Goal: Use online tool/utility: Utilize a website feature to perform a specific function

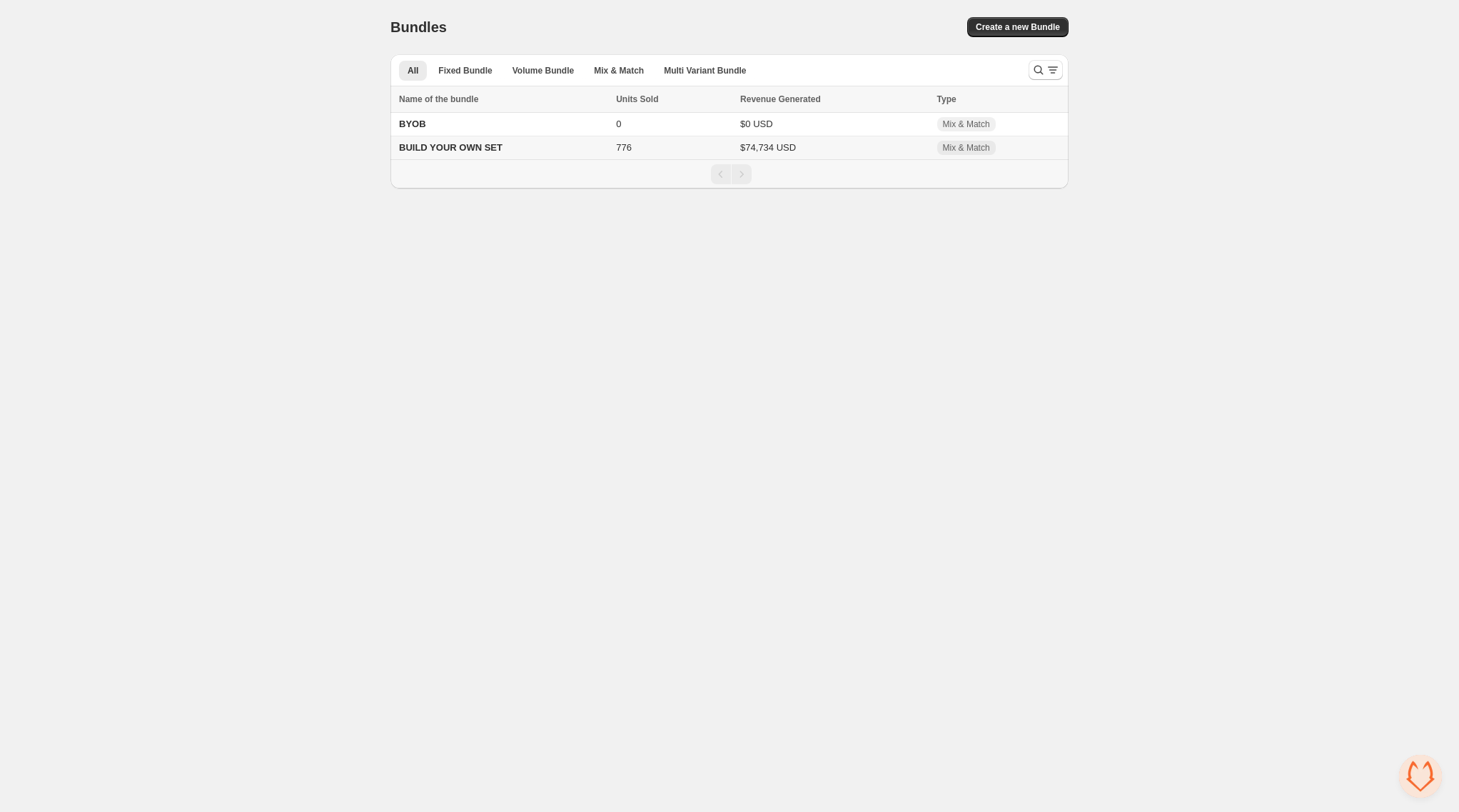
click at [528, 148] on td "BUILD YOUR OWN SET" at bounding box center [502, 148] width 221 height 24
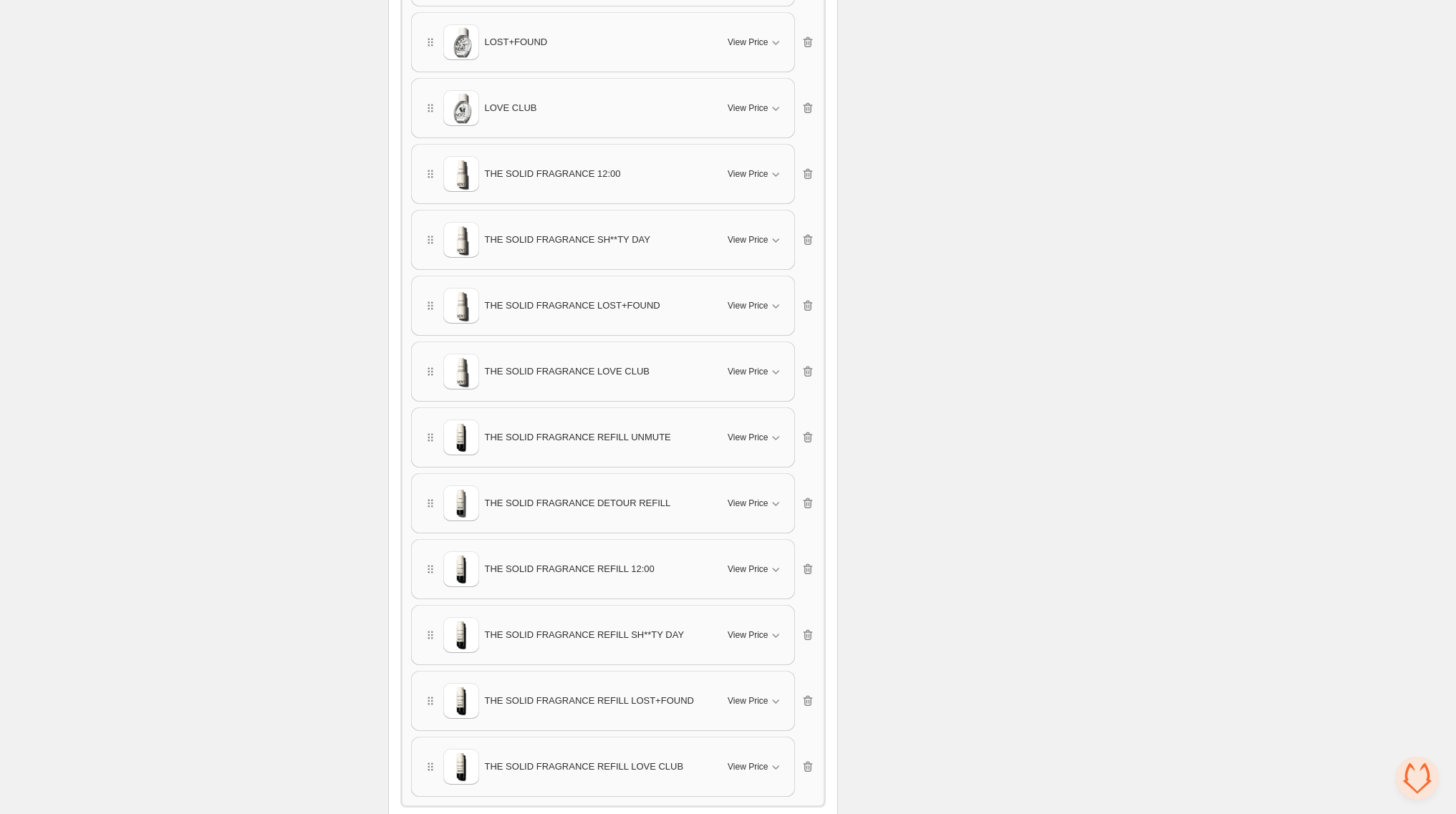
scroll to position [1828, 0]
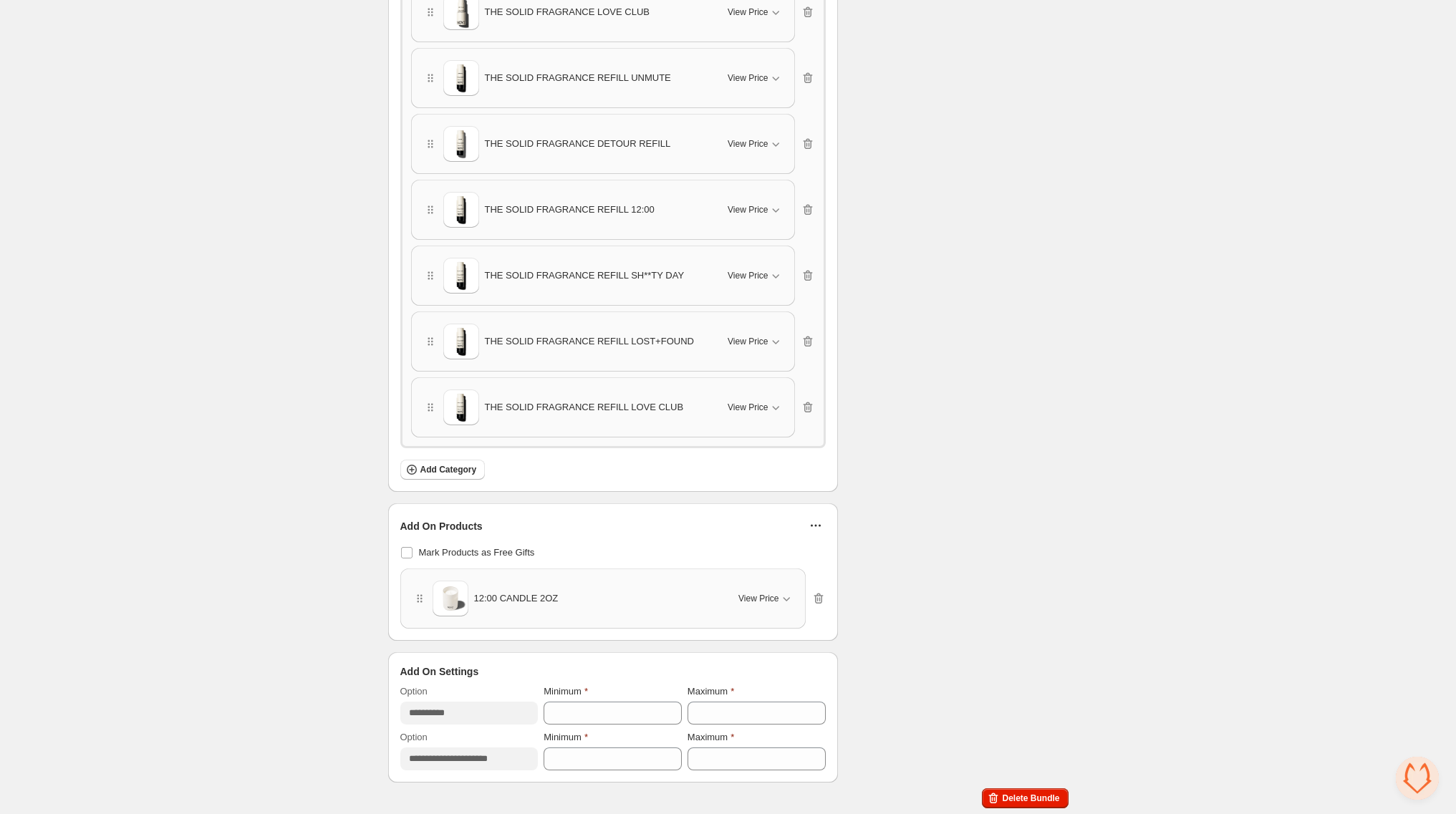
click at [814, 527] on icon "button" at bounding box center [816, 525] width 15 height 15
click at [813, 558] on span "Edit Products" at bounding box center [824, 558] width 61 height 15
